Goal: Task Accomplishment & Management: Manage account settings

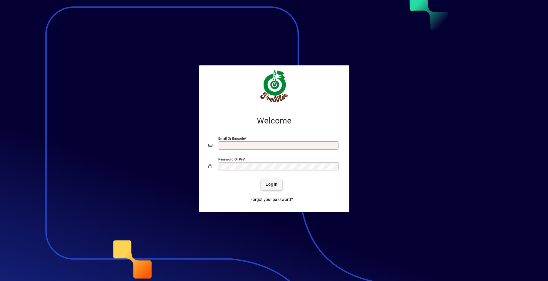
type input "**********"
click at [267, 184] on span "Login" at bounding box center [271, 184] width 12 height 6
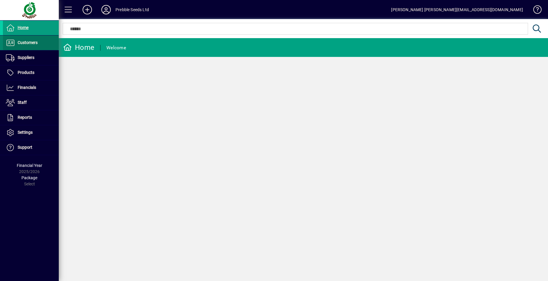
click at [26, 41] on span "Customers" at bounding box center [28, 42] width 20 height 5
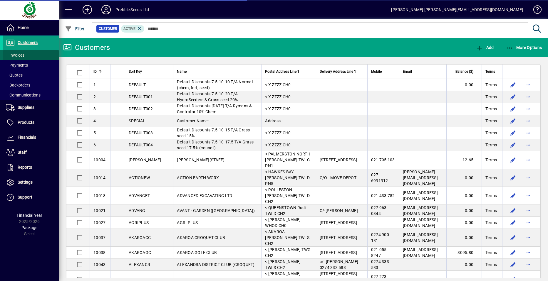
click at [30, 56] on span at bounding box center [31, 55] width 56 height 14
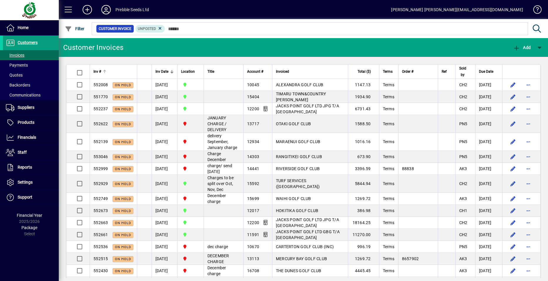
click at [98, 71] on span "Inv #" at bounding box center [97, 71] width 8 height 6
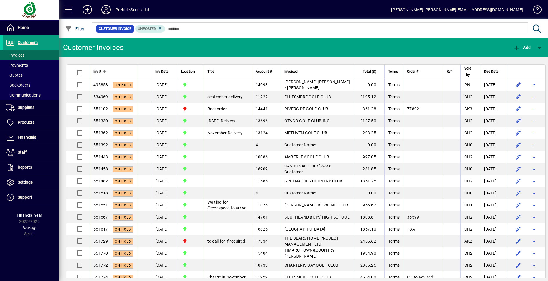
click at [98, 71] on span "Inv #" at bounding box center [97, 71] width 8 height 6
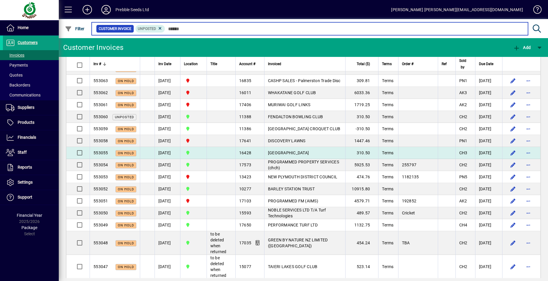
scroll to position [59, 0]
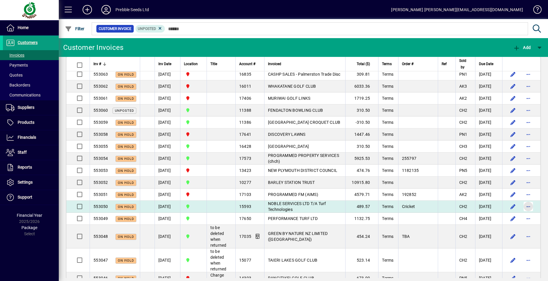
click at [521, 204] on span "button" at bounding box center [528, 207] width 14 height 14
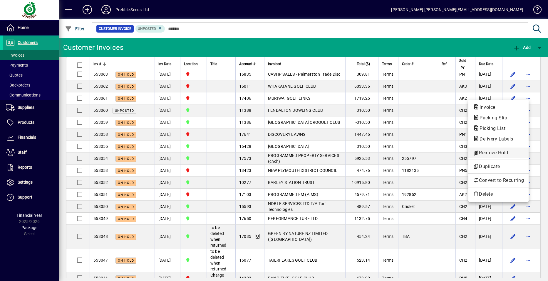
click at [484, 153] on span "Remove Hold" at bounding box center [498, 152] width 51 height 7
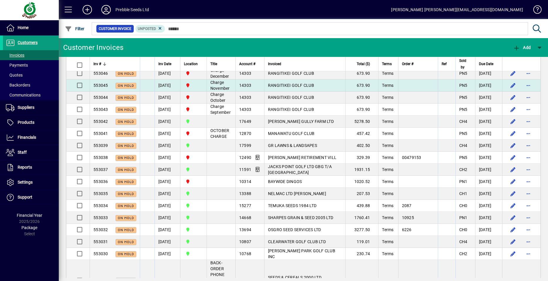
scroll to position [264, 0]
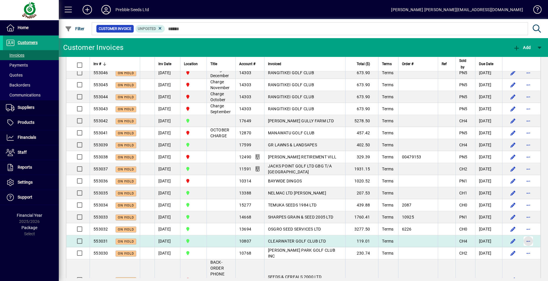
click at [522, 241] on span "button" at bounding box center [528, 241] width 14 height 14
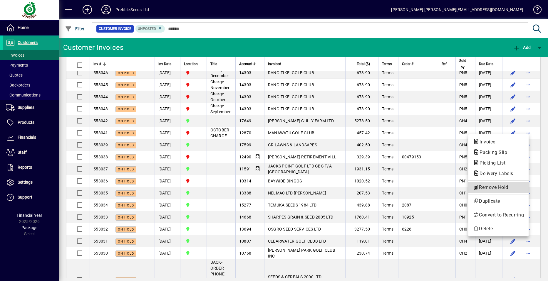
click at [491, 186] on span "Remove Hold" at bounding box center [498, 187] width 51 height 7
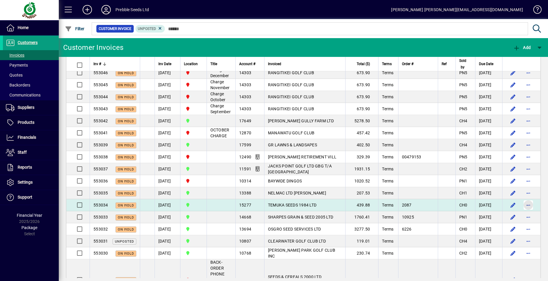
click at [523, 206] on span "button" at bounding box center [528, 205] width 14 height 14
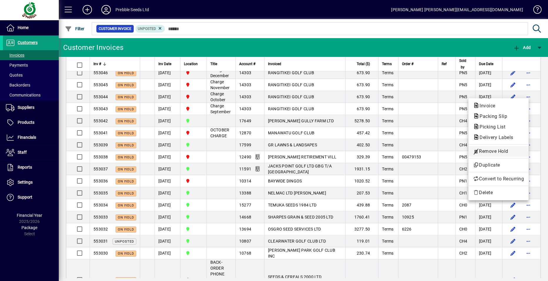
click at [482, 152] on span "Remove Hold" at bounding box center [498, 151] width 51 height 7
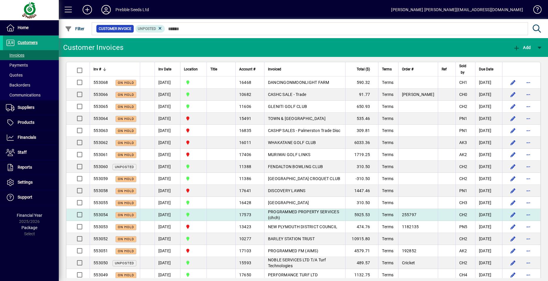
scroll to position [0, 0]
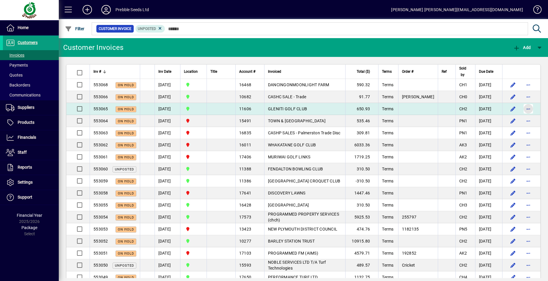
click at [523, 108] on span "button" at bounding box center [528, 109] width 14 height 14
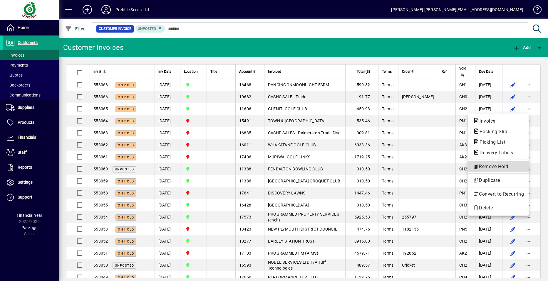
click at [493, 166] on span "Remove Hold" at bounding box center [498, 166] width 51 height 7
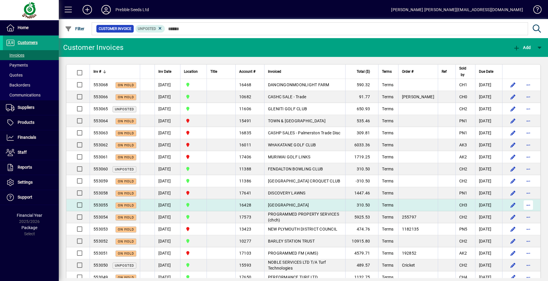
click at [524, 205] on span "button" at bounding box center [528, 205] width 14 height 14
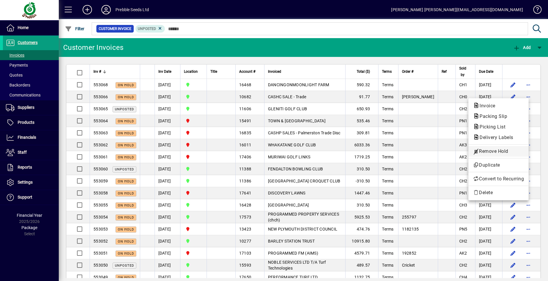
click at [489, 151] on span "Remove Hold" at bounding box center [498, 151] width 51 height 7
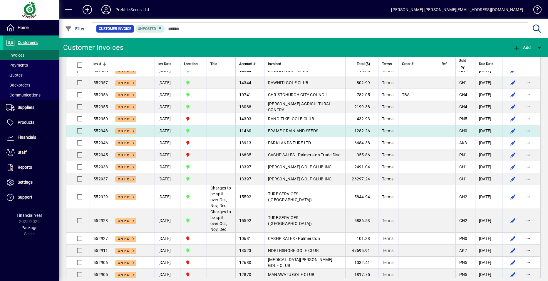
scroll to position [1145, 0]
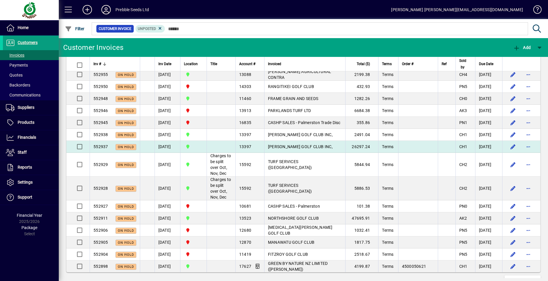
click at [297, 149] on span "NELSON GOLF CLUB INC," at bounding box center [300, 146] width 65 height 5
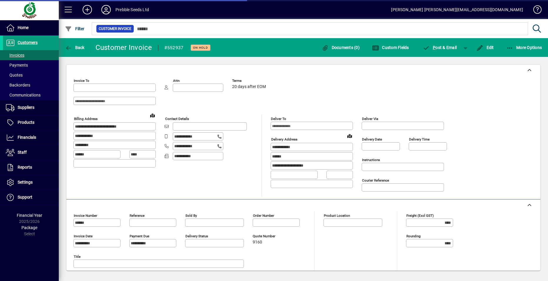
type input "**********"
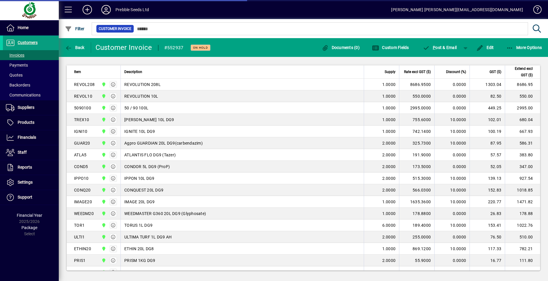
type input "**********"
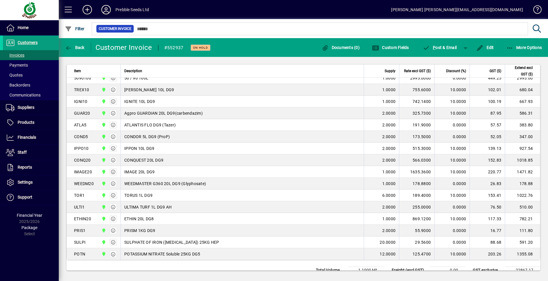
scroll to position [280, 0]
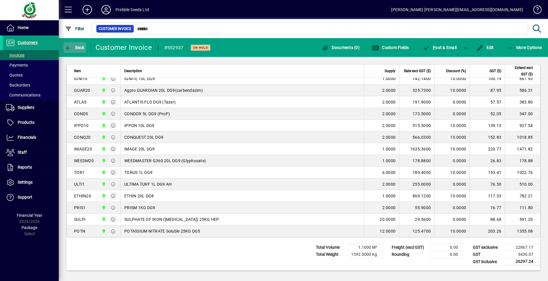
click at [74, 46] on span "Back" at bounding box center [75, 47] width 20 height 5
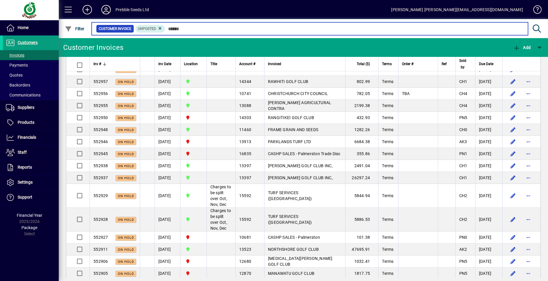
scroll to position [1116, 0]
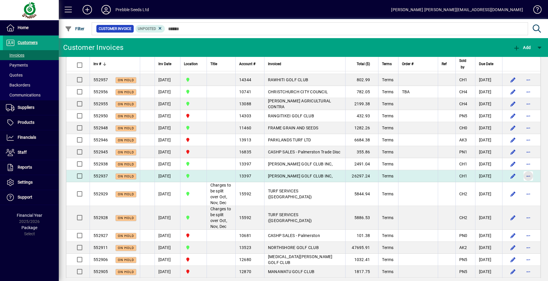
click at [521, 183] on span "button" at bounding box center [528, 176] width 14 height 14
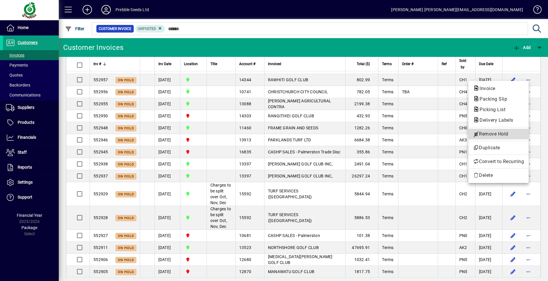
click at [489, 135] on span "Remove Hold" at bounding box center [498, 134] width 51 height 7
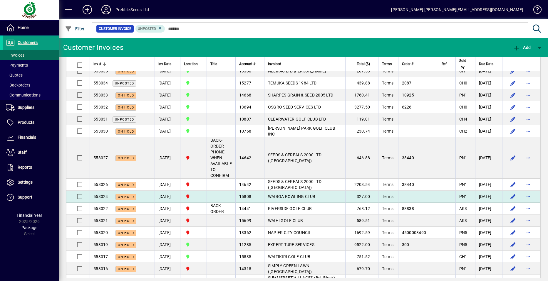
scroll to position [352, 0]
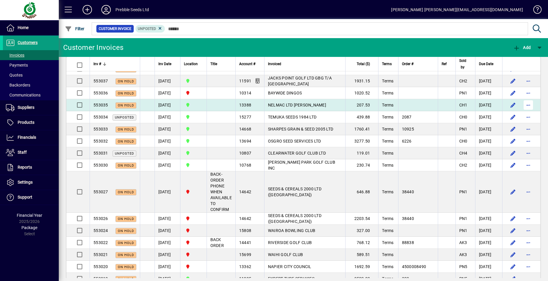
click at [522, 104] on span "button" at bounding box center [528, 105] width 14 height 14
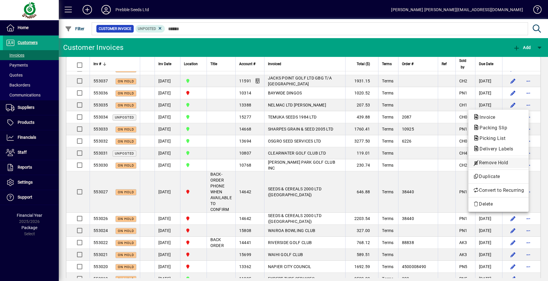
click at [483, 163] on span "Remove Hold" at bounding box center [498, 162] width 51 height 7
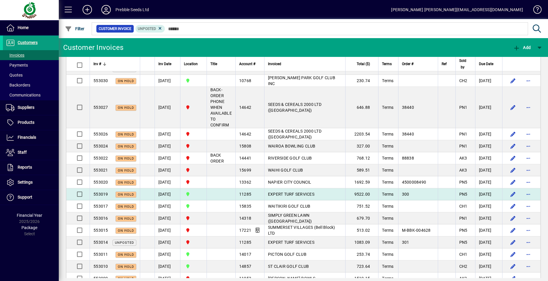
scroll to position [441, 0]
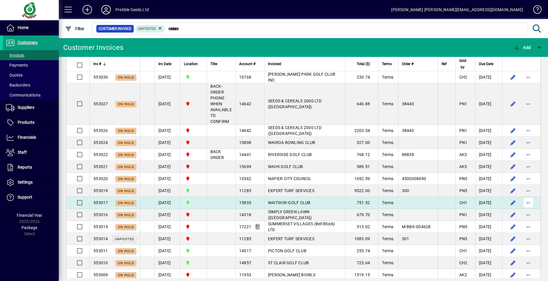
click at [524, 202] on span "button" at bounding box center [528, 203] width 14 height 14
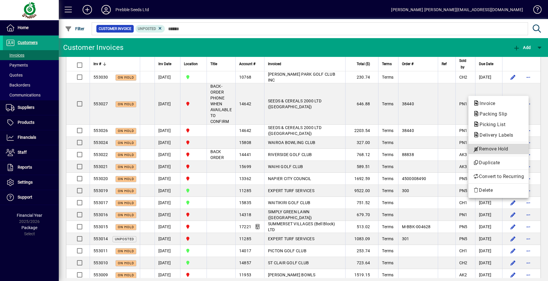
click at [498, 146] on span "Remove Hold" at bounding box center [498, 149] width 51 height 7
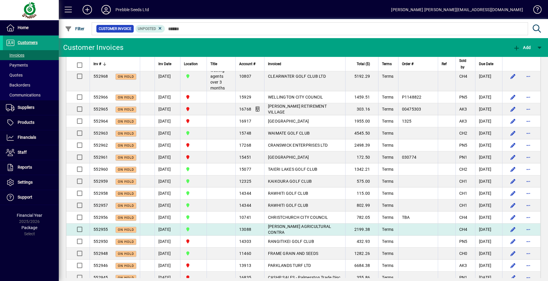
scroll to position [998, 0]
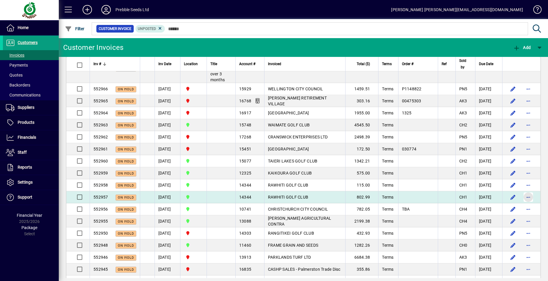
click at [524, 204] on span "button" at bounding box center [528, 197] width 14 height 14
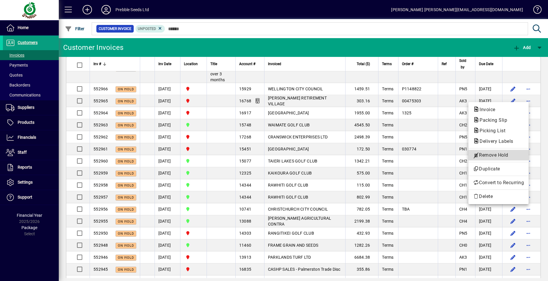
click at [487, 156] on span "Remove Hold" at bounding box center [498, 155] width 51 height 7
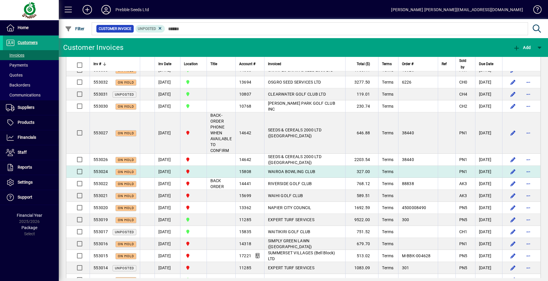
scroll to position [411, 0]
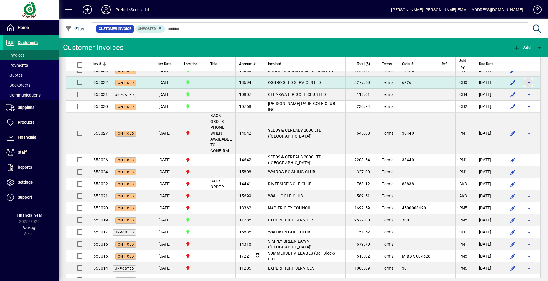
click at [525, 82] on span "button" at bounding box center [528, 82] width 14 height 14
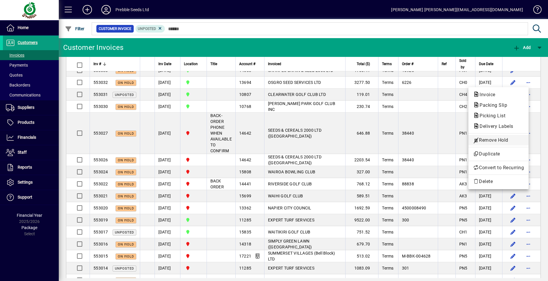
click at [485, 140] on span "Remove Hold" at bounding box center [498, 140] width 51 height 7
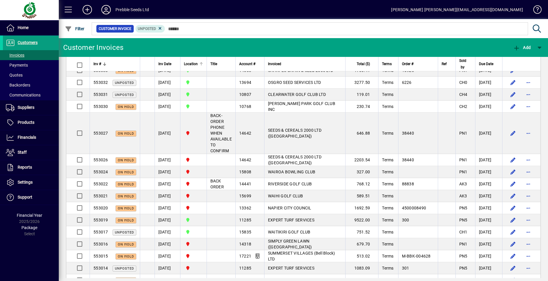
click at [198, 65] on span "Location" at bounding box center [191, 64] width 14 height 6
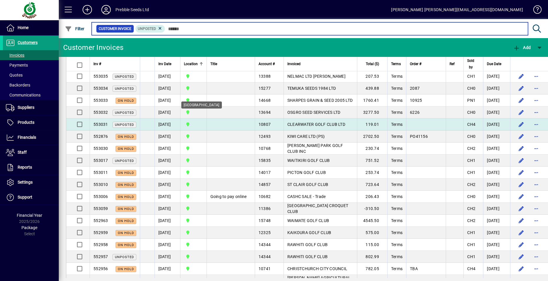
scroll to position [705, 0]
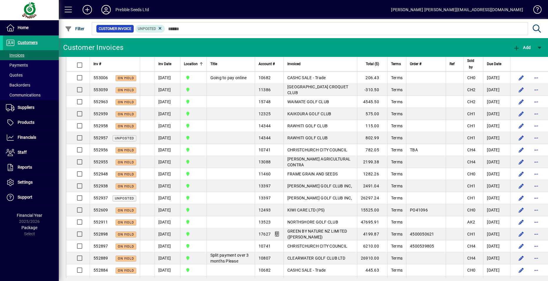
click at [197, 64] on span "Location" at bounding box center [191, 64] width 14 height 6
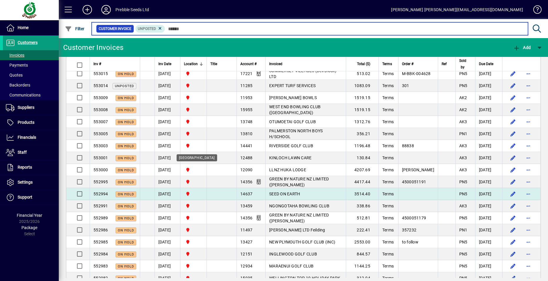
scroll to position [1434, 0]
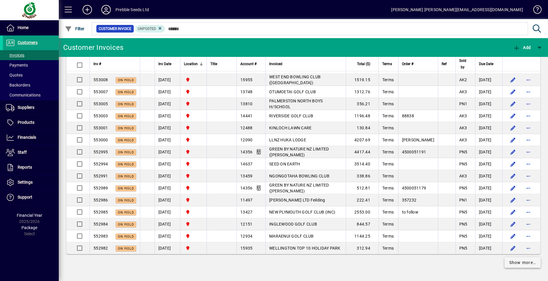
click at [509, 264] on span "Show more…" at bounding box center [522, 263] width 27 height 6
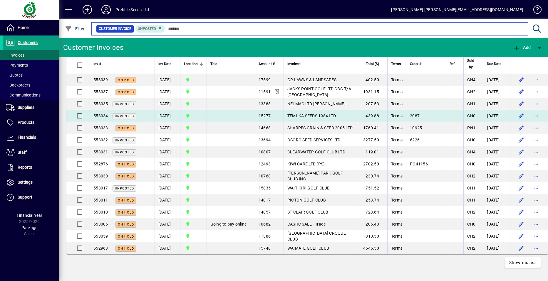
scroll to position [2779, 0]
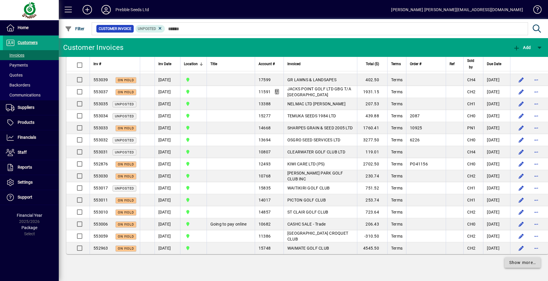
click at [517, 264] on span "Show more…" at bounding box center [522, 263] width 27 height 6
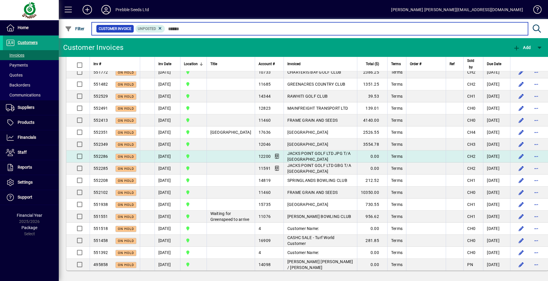
scroll to position [3171, 0]
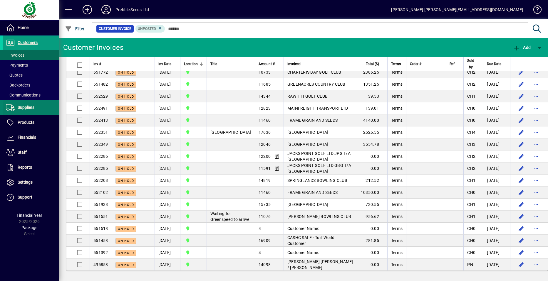
click at [32, 107] on span "Suppliers" at bounding box center [26, 107] width 17 height 5
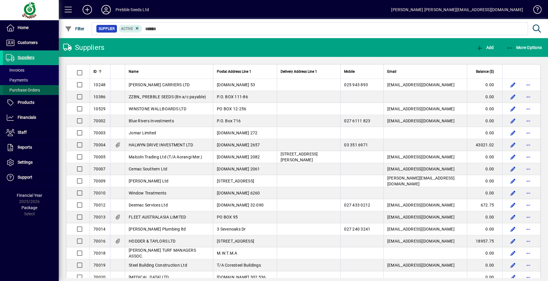
click at [41, 89] on span at bounding box center [31, 90] width 56 height 14
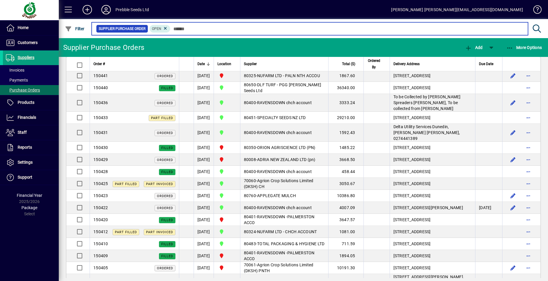
scroll to position [264, 0]
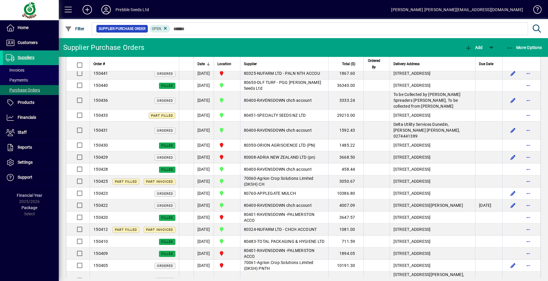
click at [524, 68] on span "button" at bounding box center [528, 61] width 14 height 14
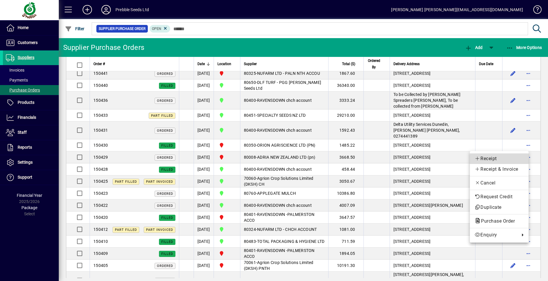
click at [488, 159] on span "Receipt" at bounding box center [498, 158] width 49 height 7
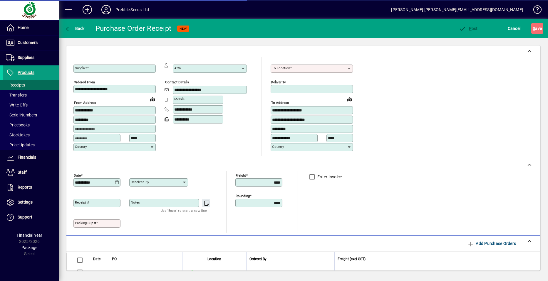
type input "**********"
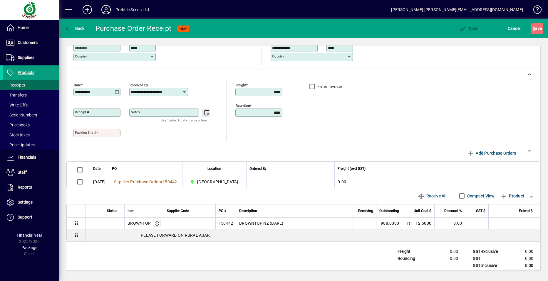
scroll to position [95, 0]
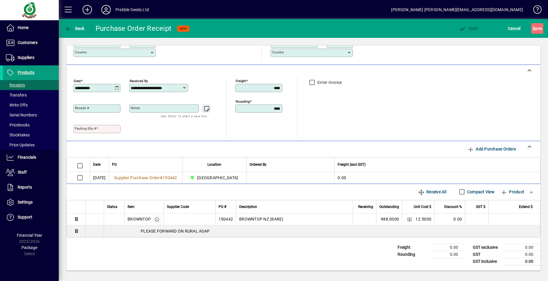
click at [77, 127] on mat-label "Packing Slip #" at bounding box center [85, 129] width 21 height 4
click at [77, 127] on input "Packing Slip #" at bounding box center [97, 129] width 45 height 5
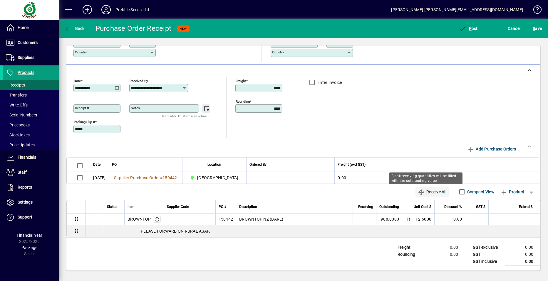
type input "*****"
click at [427, 191] on span "Receive All" at bounding box center [432, 191] width 28 height 9
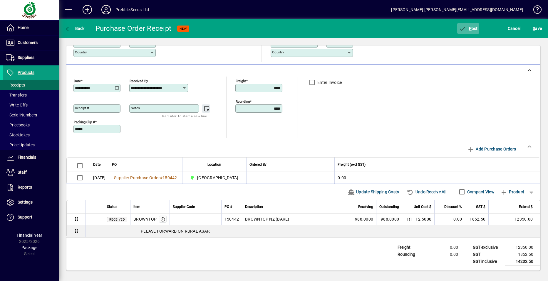
click at [472, 27] on span "P ost" at bounding box center [467, 28] width 19 height 5
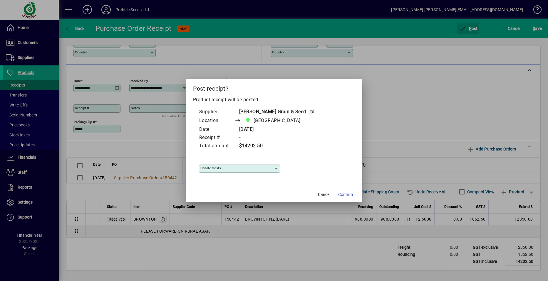
type input "**********"
click at [343, 194] on span "Confirm" at bounding box center [345, 195] width 15 height 6
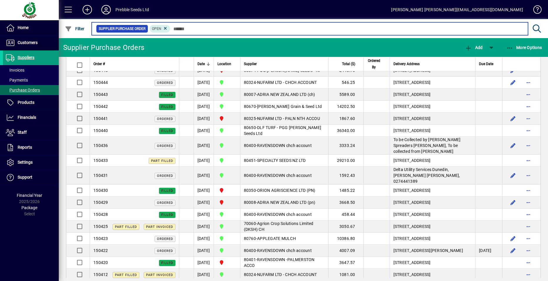
scroll to position [235, 0]
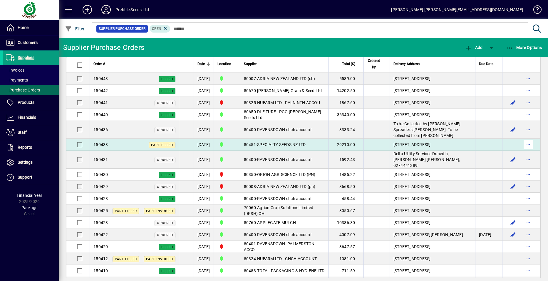
click at [521, 152] on span "button" at bounding box center [528, 145] width 14 height 14
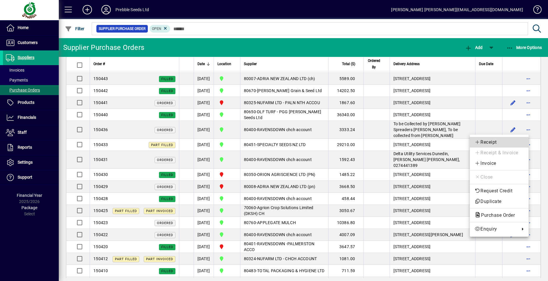
click at [488, 141] on span "Receipt" at bounding box center [498, 142] width 49 height 7
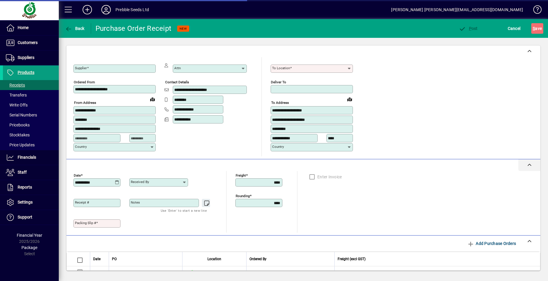
type input "**********"
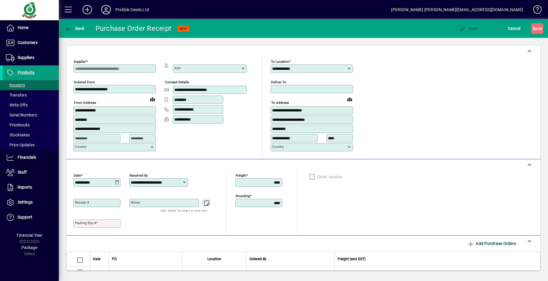
click at [82, 222] on mat-label "Packing Slip #" at bounding box center [85, 223] width 21 height 4
click at [82, 222] on input "Packing Slip #" at bounding box center [97, 223] width 45 height 5
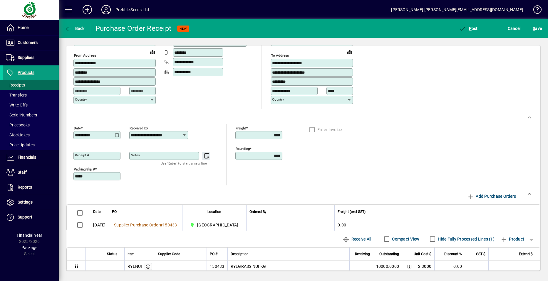
scroll to position [88, 0]
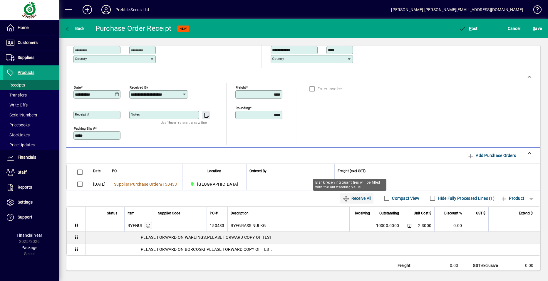
type input "*****"
click at [355, 198] on span "Receive All" at bounding box center [356, 198] width 28 height 9
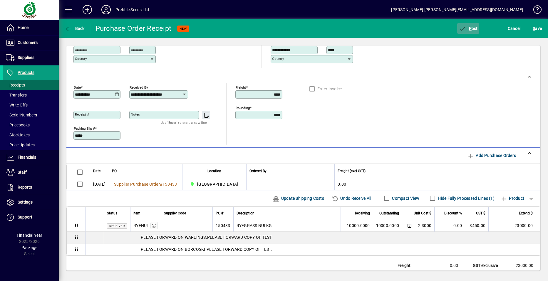
click at [471, 28] on span "P ost" at bounding box center [467, 28] width 19 height 5
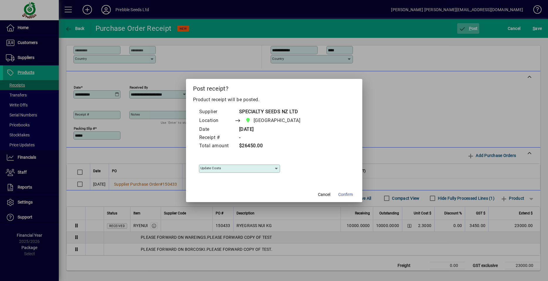
type input "**********"
click at [344, 194] on span "Confirm" at bounding box center [345, 195] width 15 height 6
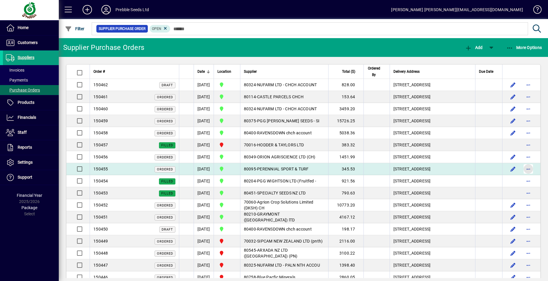
click at [523, 176] on span "button" at bounding box center [528, 169] width 14 height 14
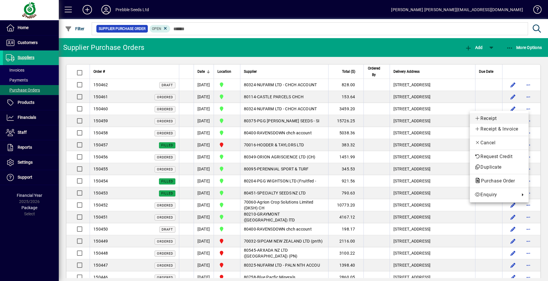
click at [489, 119] on span "Receipt" at bounding box center [498, 118] width 49 height 7
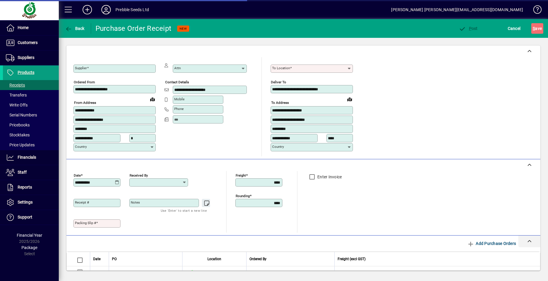
type input "**********"
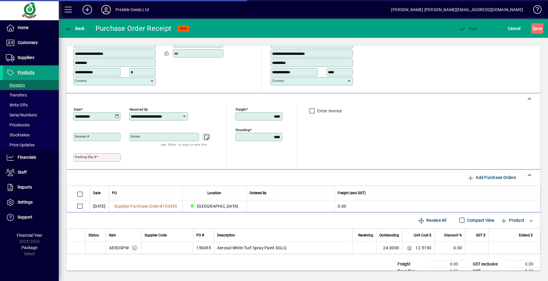
scroll to position [83, 0]
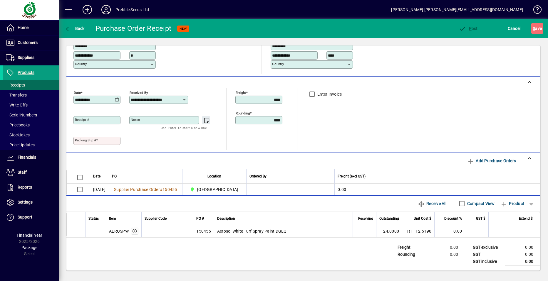
click at [79, 140] on mat-label "Packing Slip #" at bounding box center [85, 140] width 21 height 4
click at [79, 140] on input "Packing Slip #" at bounding box center [97, 141] width 45 height 5
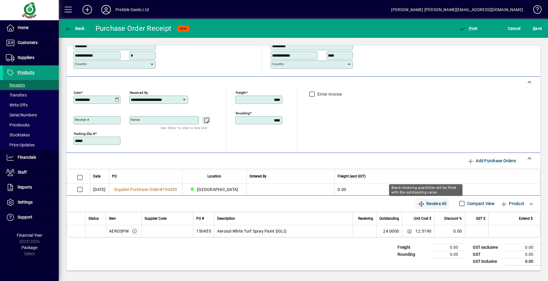
type input "*****"
click at [424, 204] on span "Receive All" at bounding box center [432, 203] width 28 height 9
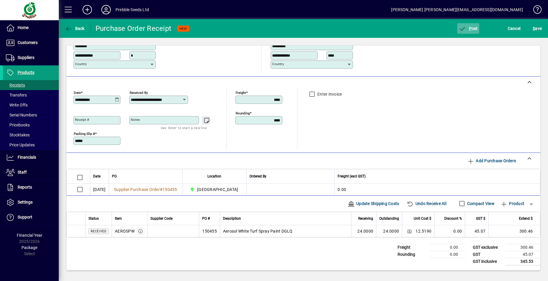
click at [469, 30] on span "P" at bounding box center [470, 28] width 3 height 5
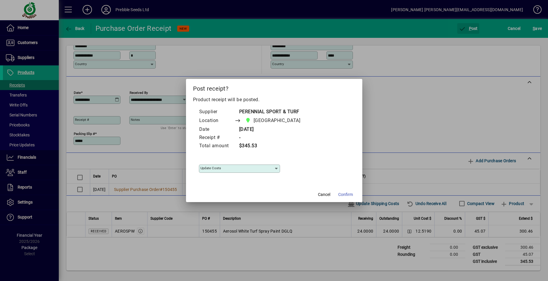
type input "**********"
click at [346, 192] on span "Confirm" at bounding box center [345, 195] width 15 height 6
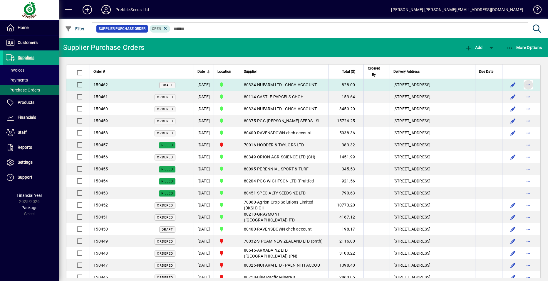
click at [524, 88] on span "button" at bounding box center [528, 85] width 14 height 14
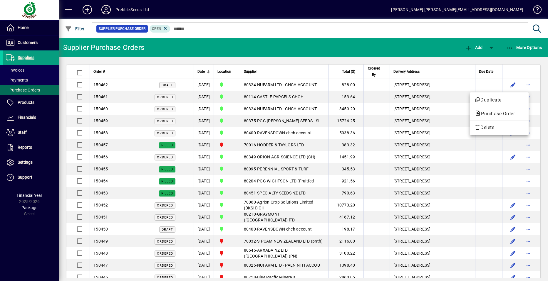
click at [314, 51] on div at bounding box center [274, 140] width 548 height 281
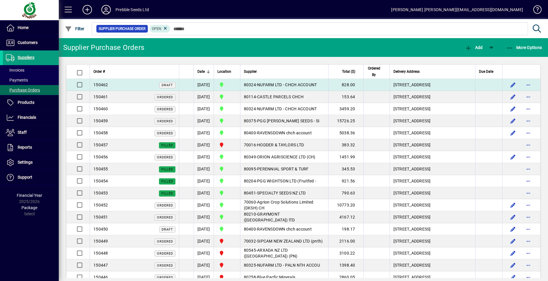
click at [256, 87] on span "80324" at bounding box center [250, 85] width 12 height 5
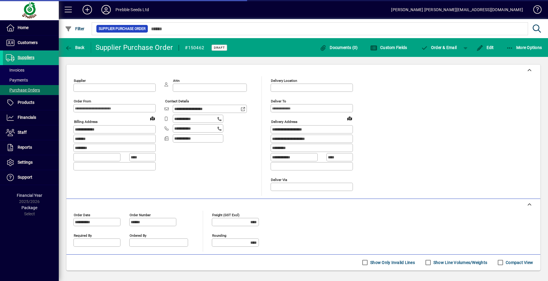
type input "**********"
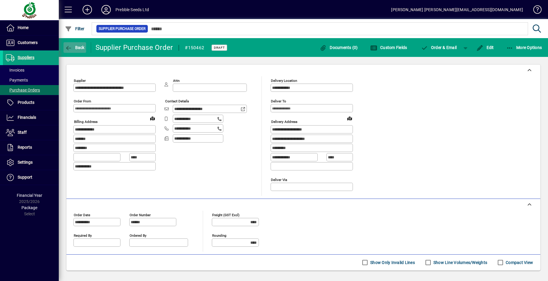
click at [80, 48] on span "Back" at bounding box center [75, 47] width 20 height 5
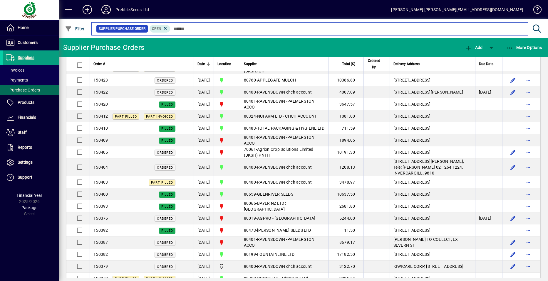
scroll to position [382, 0]
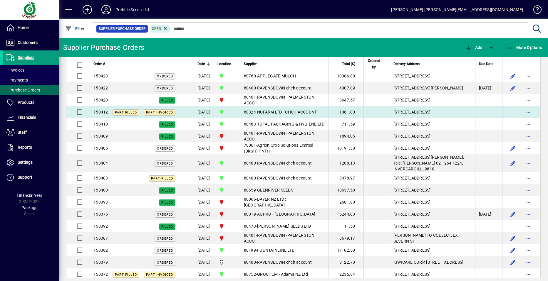
click at [293, 115] on span "NUFARM LTD - CHCH ACCOUNT" at bounding box center [287, 112] width 60 height 5
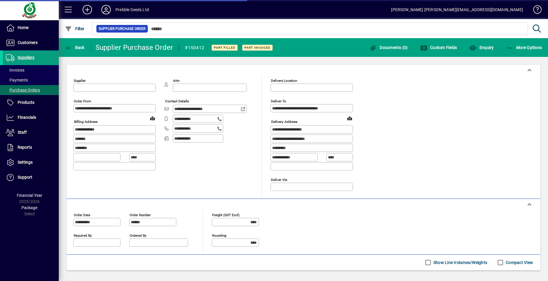
type input "**********"
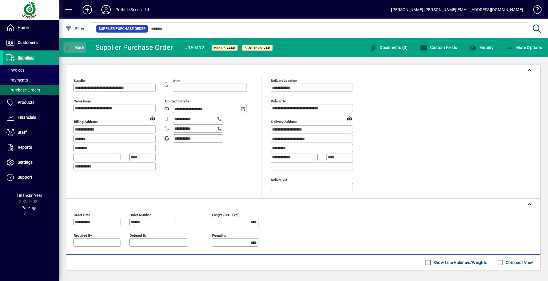
click at [82, 48] on span "Back" at bounding box center [75, 47] width 20 height 5
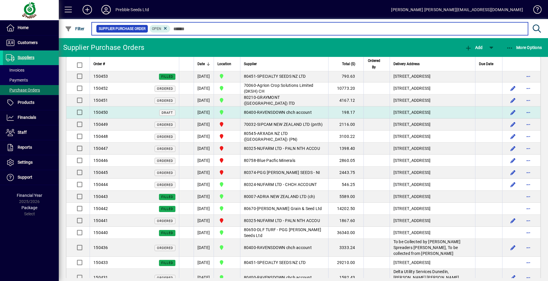
scroll to position [117, 0]
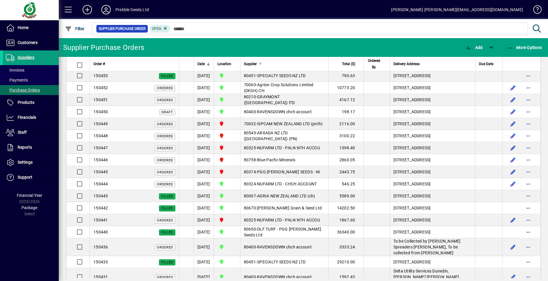
click at [257, 63] on span "Supplier" at bounding box center [250, 64] width 13 height 6
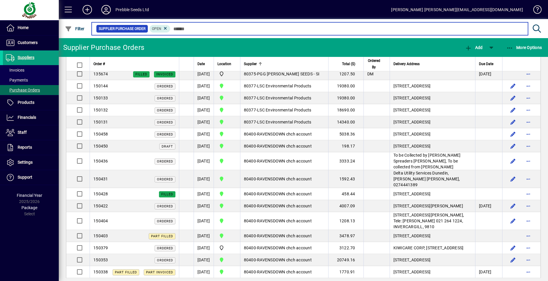
scroll to position [470, 0]
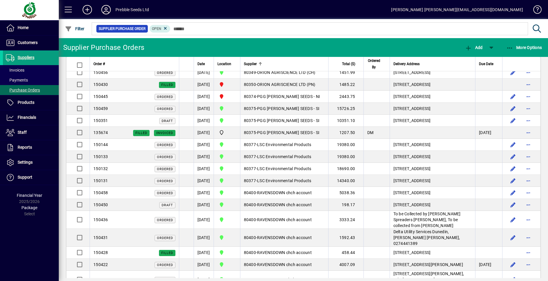
click at [523, 7] on span "button" at bounding box center [528, 0] width 14 height 14
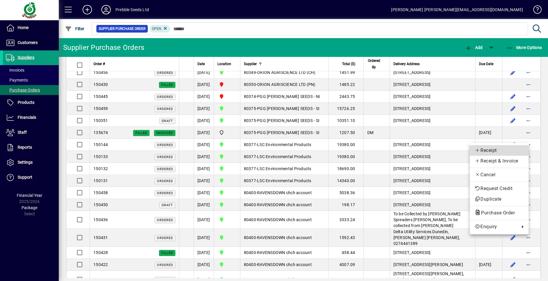
click at [489, 150] on span "Receipt" at bounding box center [498, 150] width 49 height 7
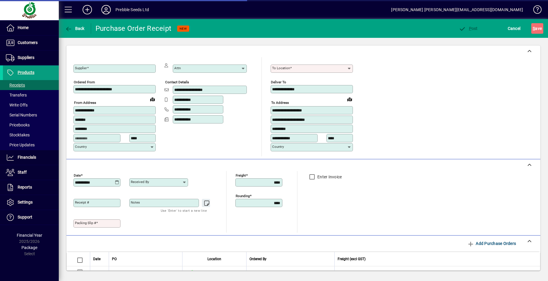
type input "**********"
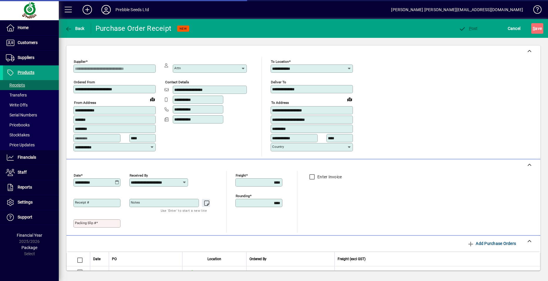
scroll to position [83, 0]
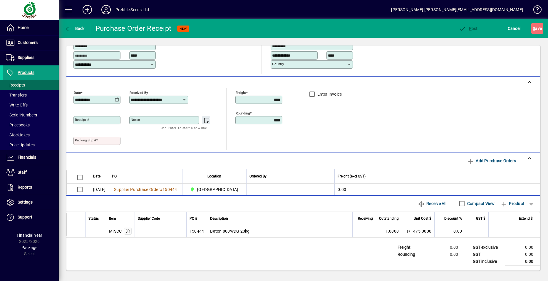
click at [78, 139] on mat-label "Packing Slip #" at bounding box center [85, 140] width 21 height 4
click at [78, 139] on input "Packing Slip #" at bounding box center [97, 141] width 45 height 5
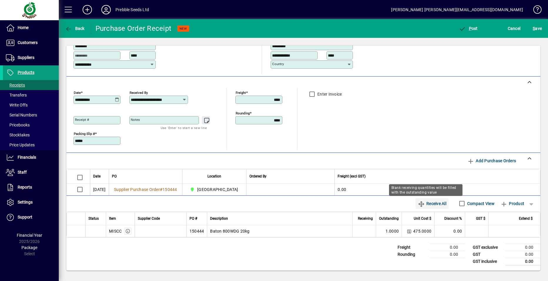
type input "*****"
click at [427, 202] on span "Receive All" at bounding box center [432, 203] width 28 height 9
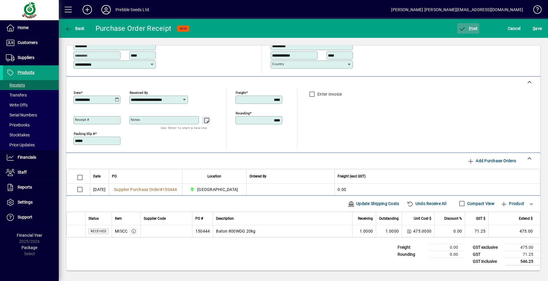
click at [470, 29] on span "P" at bounding box center [470, 28] width 3 height 5
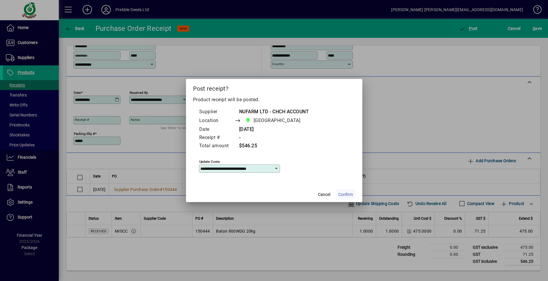
click at [344, 194] on span "Confirm" at bounding box center [345, 195] width 15 height 6
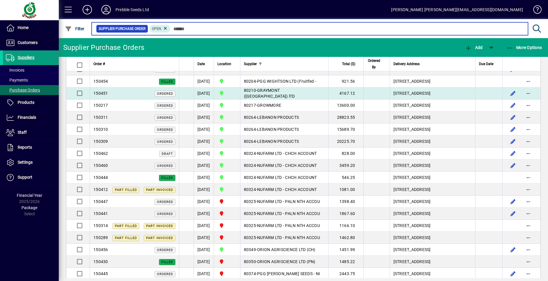
scroll to position [294, 0]
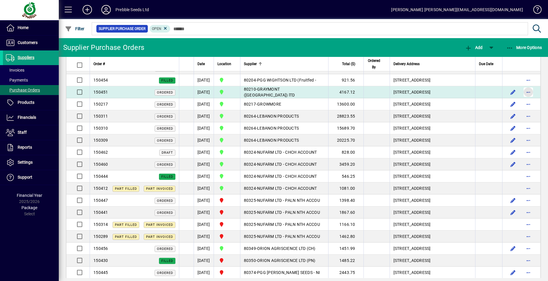
click at [522, 99] on span "button" at bounding box center [528, 92] width 14 height 14
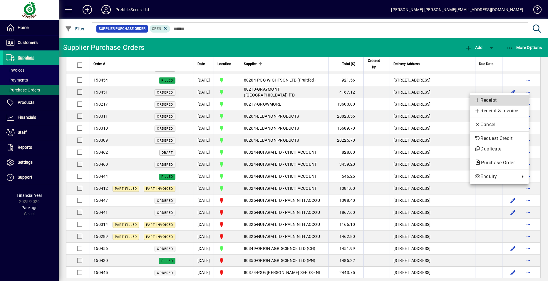
click at [481, 100] on span "Receipt" at bounding box center [498, 100] width 49 height 7
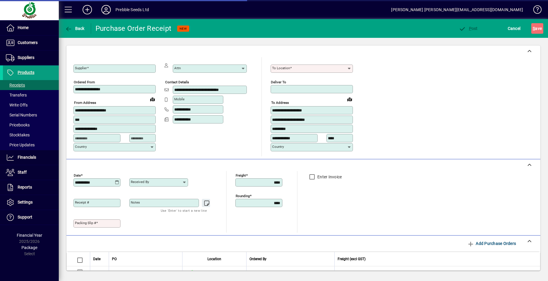
type input "**********"
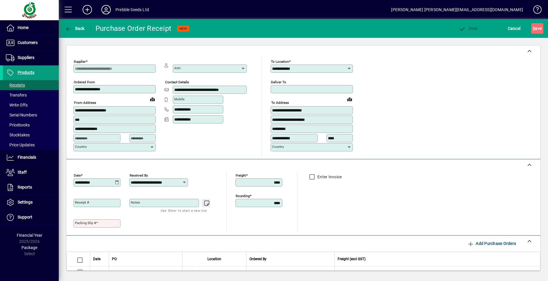
click at [80, 223] on mat-label "Packing Slip #" at bounding box center [85, 223] width 21 height 4
click at [80, 223] on input "Packing Slip #" at bounding box center [97, 223] width 45 height 5
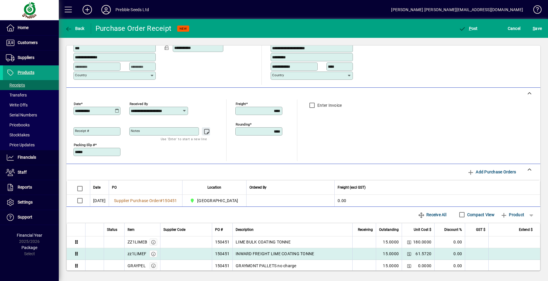
scroll to position [106, 0]
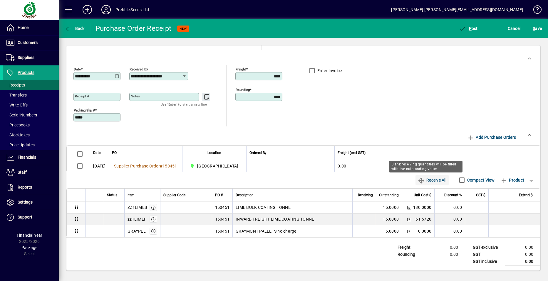
type input "*****"
click at [427, 179] on span "Receive All" at bounding box center [432, 180] width 28 height 9
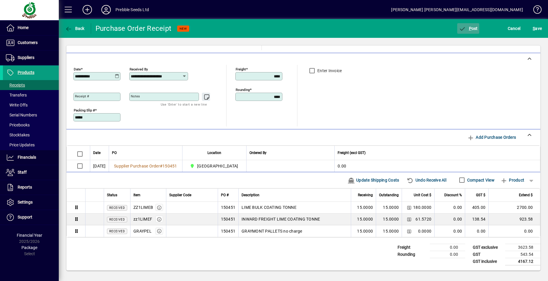
click at [471, 28] on span "P ost" at bounding box center [467, 28] width 19 height 5
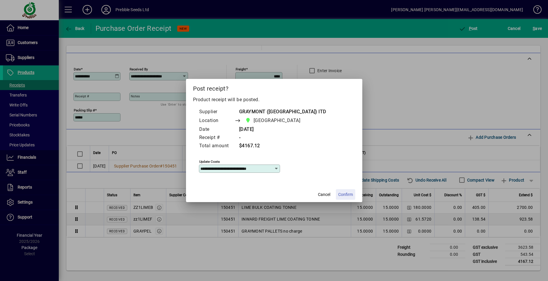
click at [345, 195] on span "Confirm" at bounding box center [345, 195] width 15 height 6
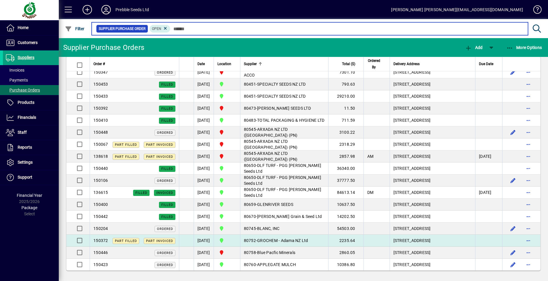
scroll to position [1089, 0]
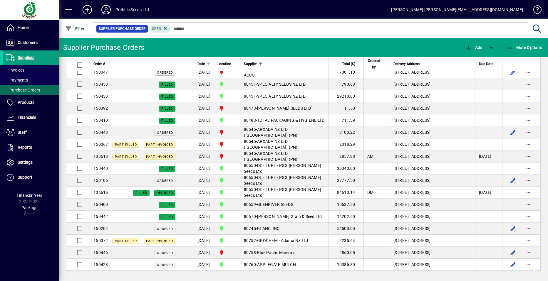
click at [205, 64] on span "Date" at bounding box center [200, 64] width 7 height 6
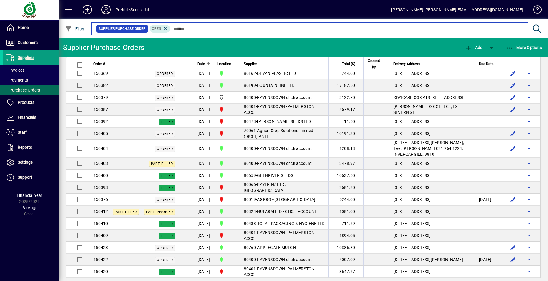
scroll to position [413, 0]
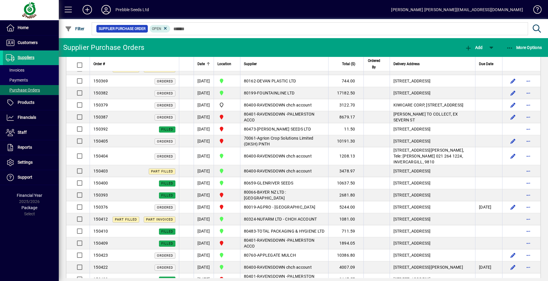
click at [203, 65] on span "Date" at bounding box center [200, 64] width 7 height 6
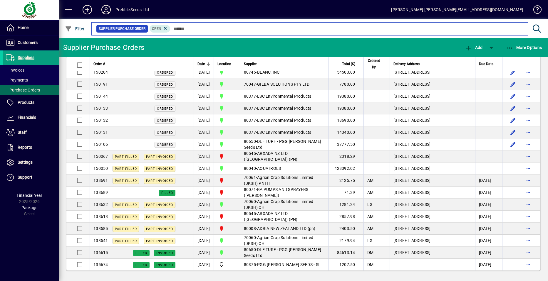
scroll to position [969, 0]
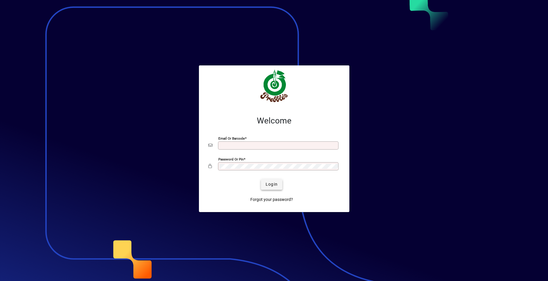
type input "**********"
click at [270, 185] on span "Login" at bounding box center [271, 184] width 12 height 6
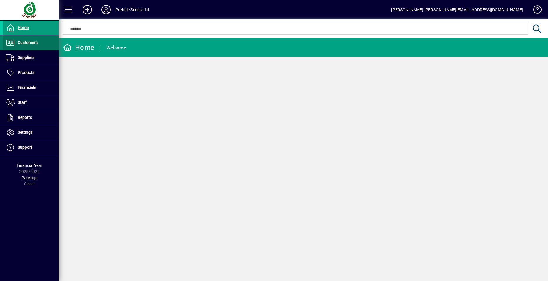
click at [45, 45] on span at bounding box center [31, 43] width 56 height 14
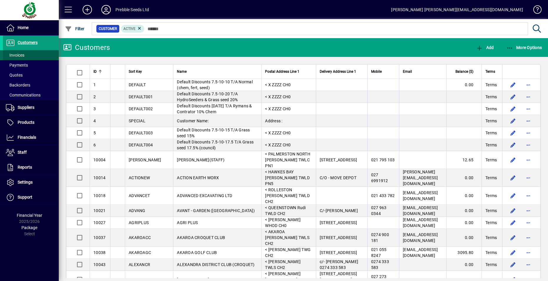
click at [30, 54] on span at bounding box center [31, 55] width 56 height 14
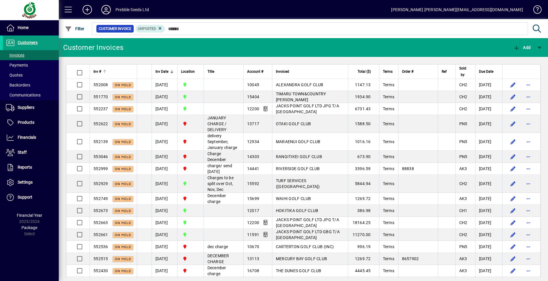
click at [99, 70] on span "Inv #" at bounding box center [97, 71] width 8 height 6
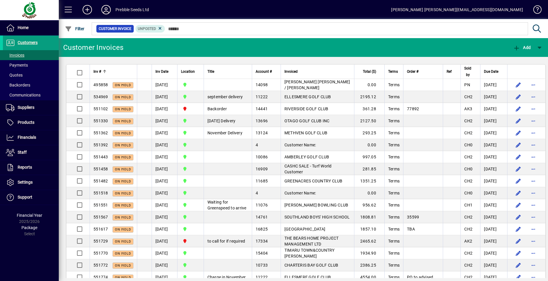
click at [99, 70] on span "Inv #" at bounding box center [97, 71] width 8 height 6
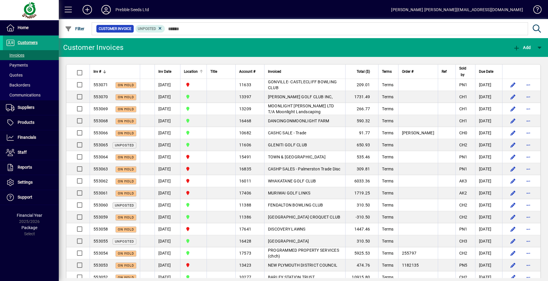
click at [194, 73] on span "Location" at bounding box center [191, 71] width 14 height 6
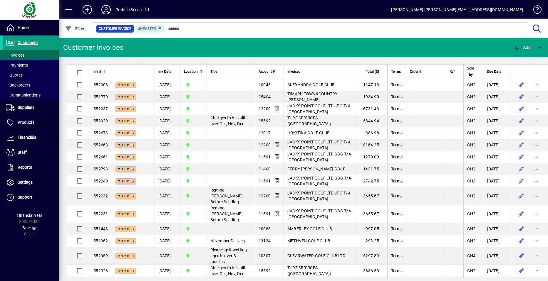
click at [100, 71] on span "Inv #" at bounding box center [97, 71] width 8 height 6
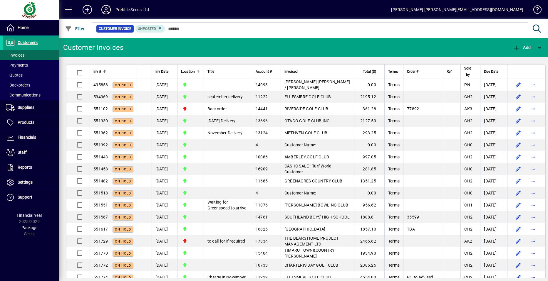
click at [195, 72] on span "Location" at bounding box center [188, 71] width 14 height 6
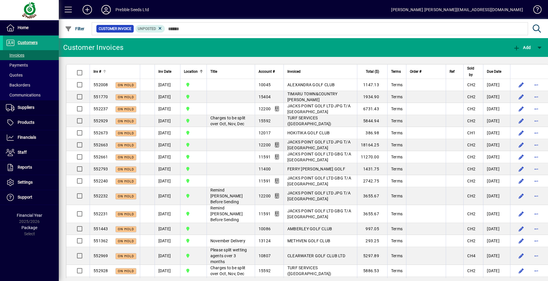
click at [101, 71] on span "Inv #" at bounding box center [97, 71] width 8 height 6
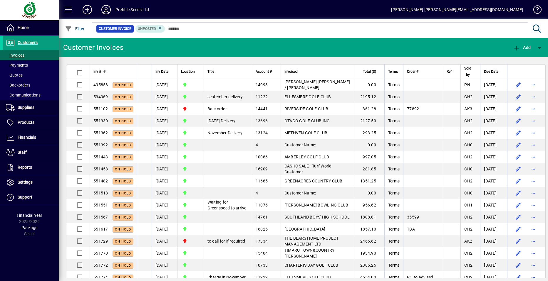
click at [100, 72] on span "Inv #" at bounding box center [97, 71] width 8 height 6
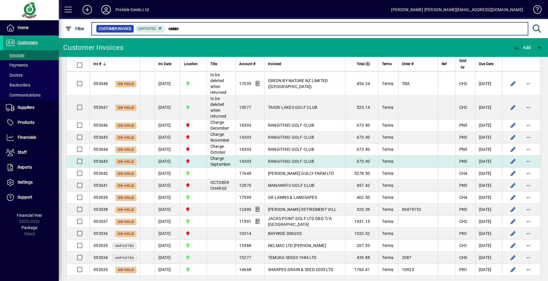
scroll to position [264, 0]
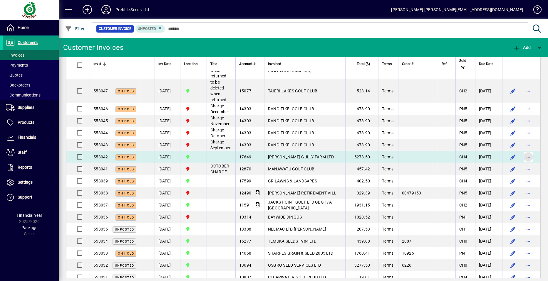
click at [522, 157] on span "button" at bounding box center [528, 157] width 14 height 14
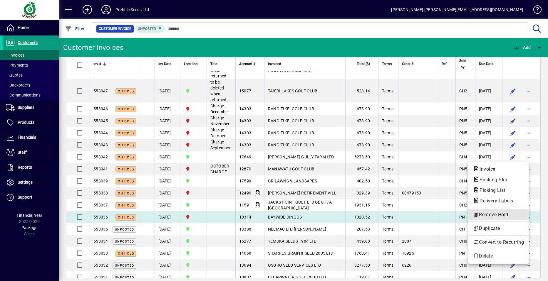
click at [494, 215] on span "Remove Hold" at bounding box center [498, 214] width 51 height 7
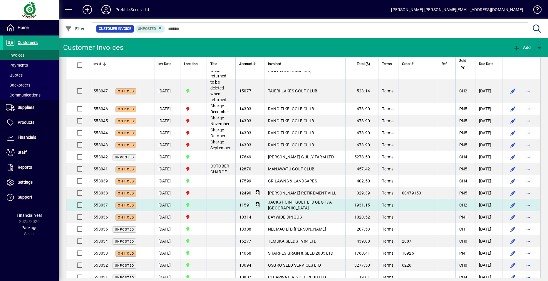
scroll to position [294, 0]
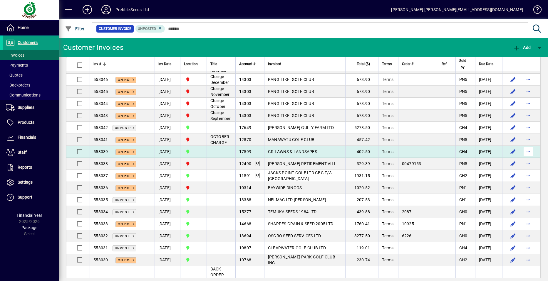
click at [523, 150] on span "button" at bounding box center [528, 152] width 14 height 14
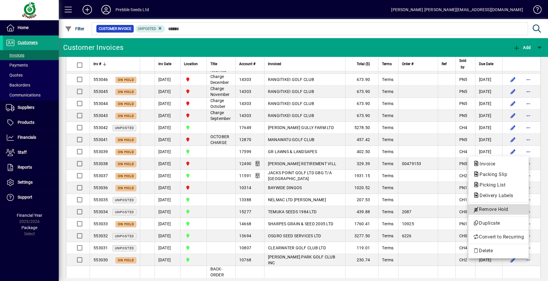
click at [490, 211] on span "Remove Hold" at bounding box center [498, 209] width 51 height 7
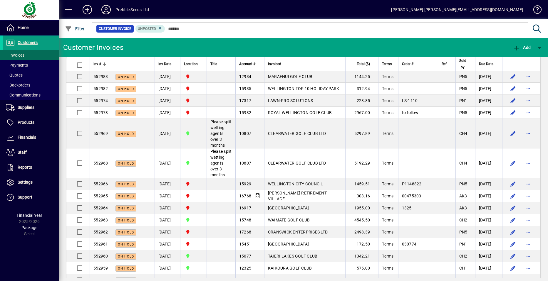
scroll to position [940, 0]
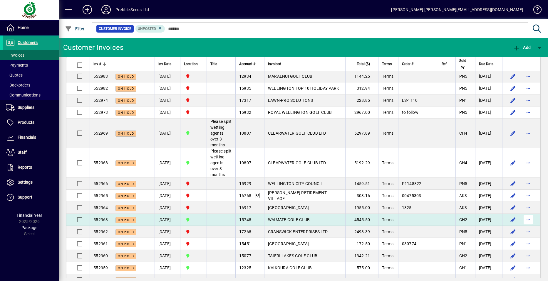
click at [524, 227] on span "button" at bounding box center [528, 220] width 14 height 14
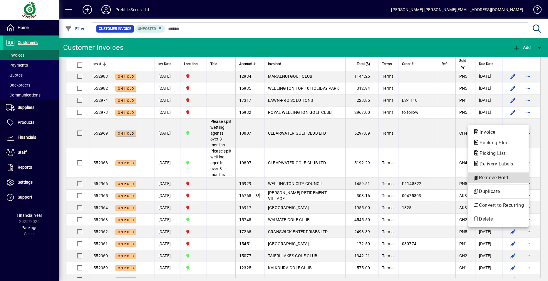
click at [484, 178] on span "Remove Hold" at bounding box center [498, 177] width 51 height 7
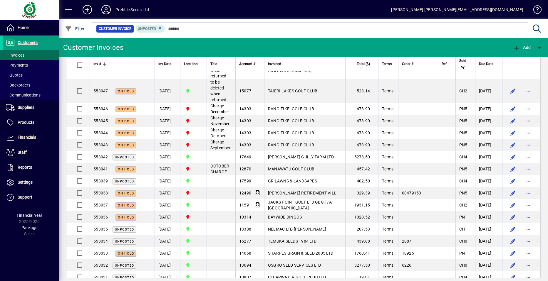
scroll to position [294, 0]
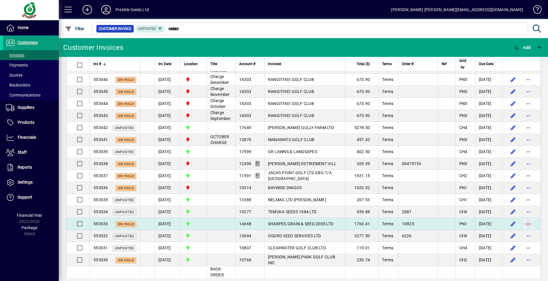
click at [523, 223] on span "button" at bounding box center [528, 224] width 14 height 14
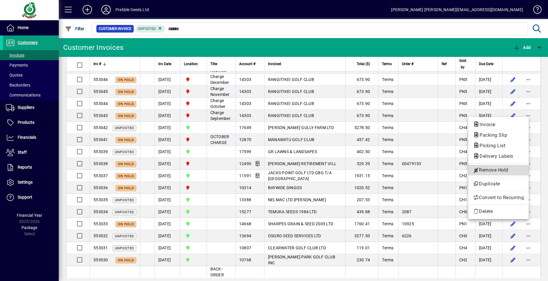
click at [483, 170] on span "Remove Hold" at bounding box center [498, 170] width 51 height 7
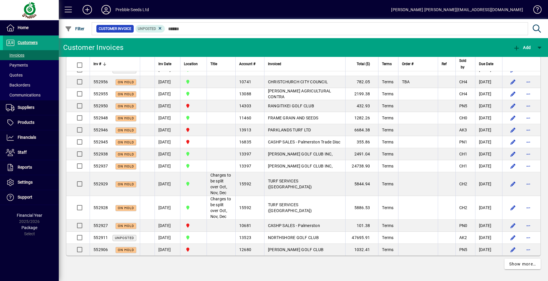
scroll to position [1175, 0]
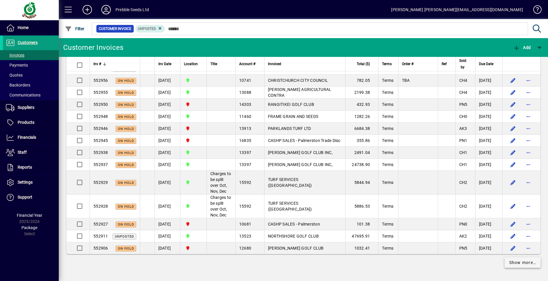
click at [516, 261] on span "Show more…" at bounding box center [522, 263] width 27 height 6
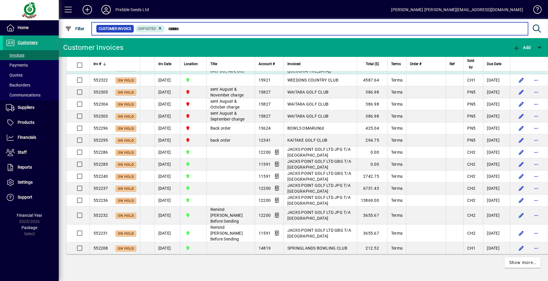
scroll to position [2603, 0]
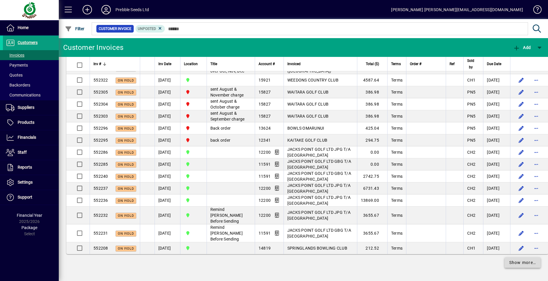
click at [515, 263] on span "Show more…" at bounding box center [522, 263] width 27 height 6
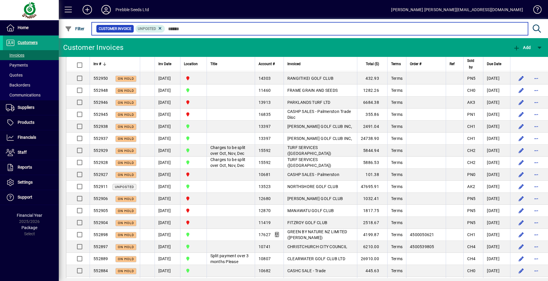
scroll to position [1063, 0]
